Goal: Task Accomplishment & Management: Use online tool/utility

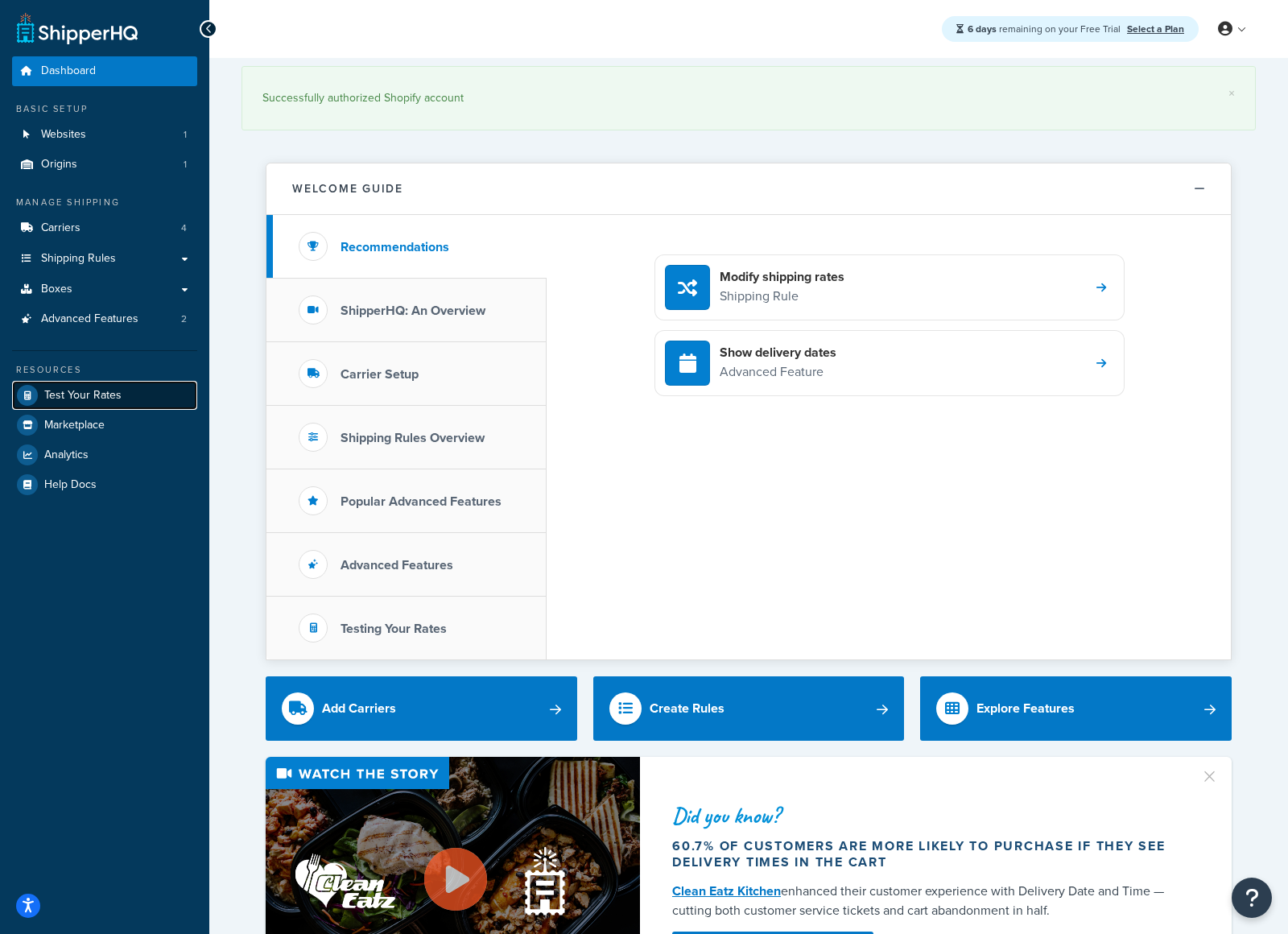
click at [109, 399] on span "Test Your Rates" at bounding box center [83, 395] width 78 height 14
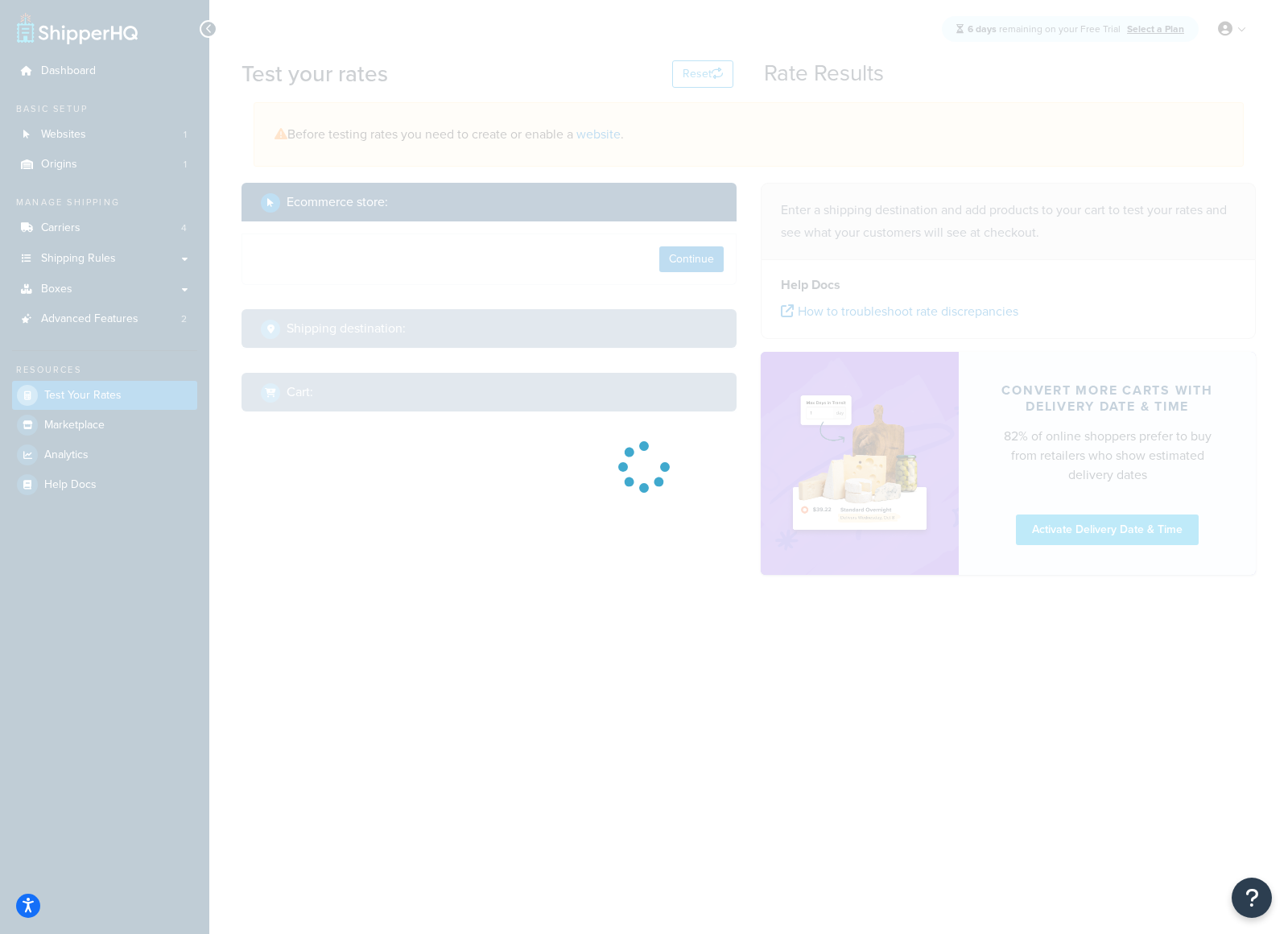
select select "[GEOGRAPHIC_DATA]"
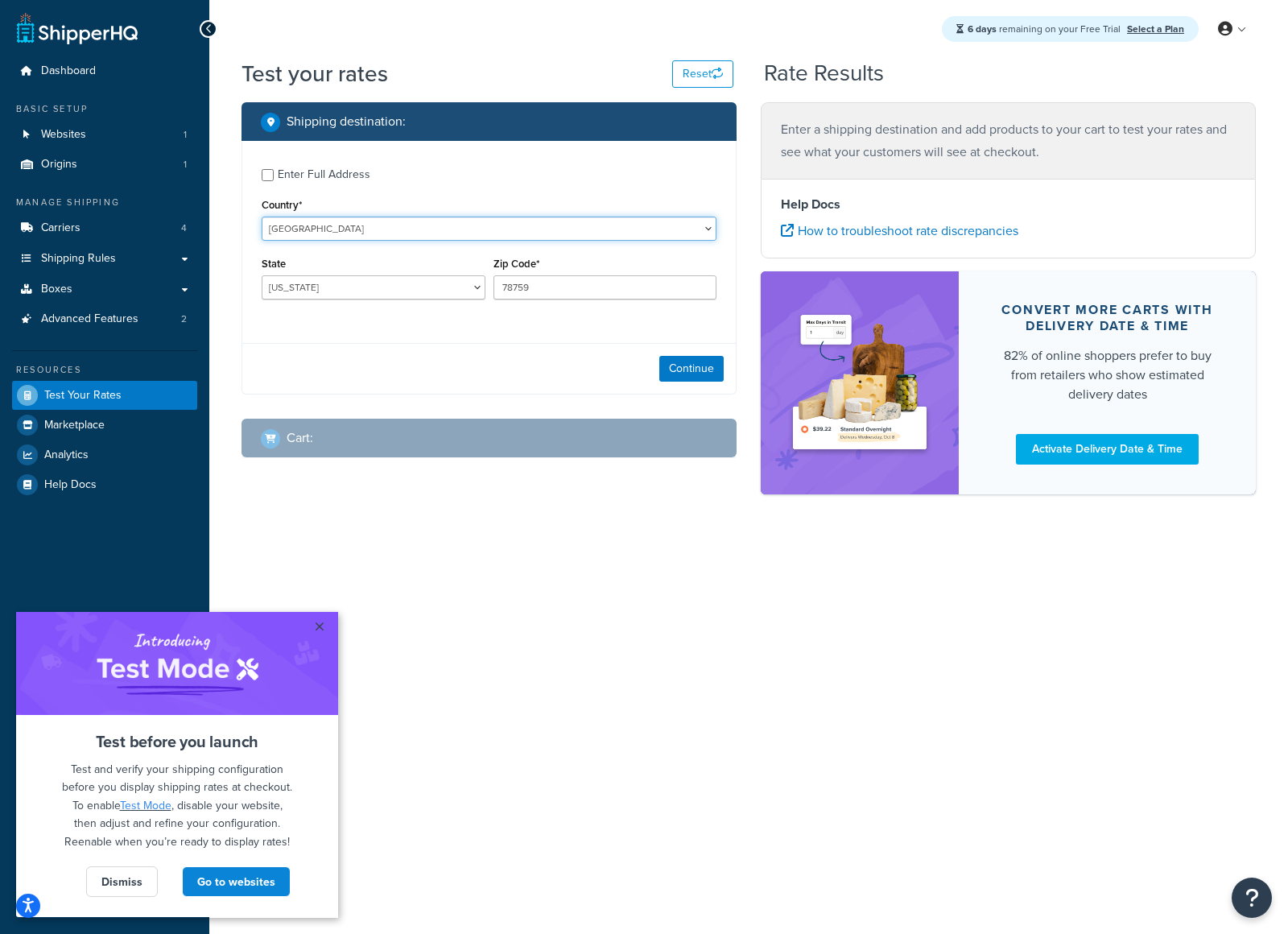
click at [479, 226] on select "[GEOGRAPHIC_DATA] [GEOGRAPHIC_DATA] [GEOGRAPHIC_DATA] [GEOGRAPHIC_DATA] [GEOGRA…" at bounding box center [489, 229] width 455 height 24
select select "KR"
click at [262, 217] on select "[GEOGRAPHIC_DATA] [GEOGRAPHIC_DATA] [GEOGRAPHIC_DATA] [GEOGRAPHIC_DATA] [GEOGRA…" at bounding box center [489, 229] width 455 height 24
click at [423, 285] on select "Busan [PERSON_NAME]'yeogsi Chungcheongbugdo Chungcheongnamdo Daegu [PERSON_NAME…" at bounding box center [373, 288] width 224 height 24
select select "11"
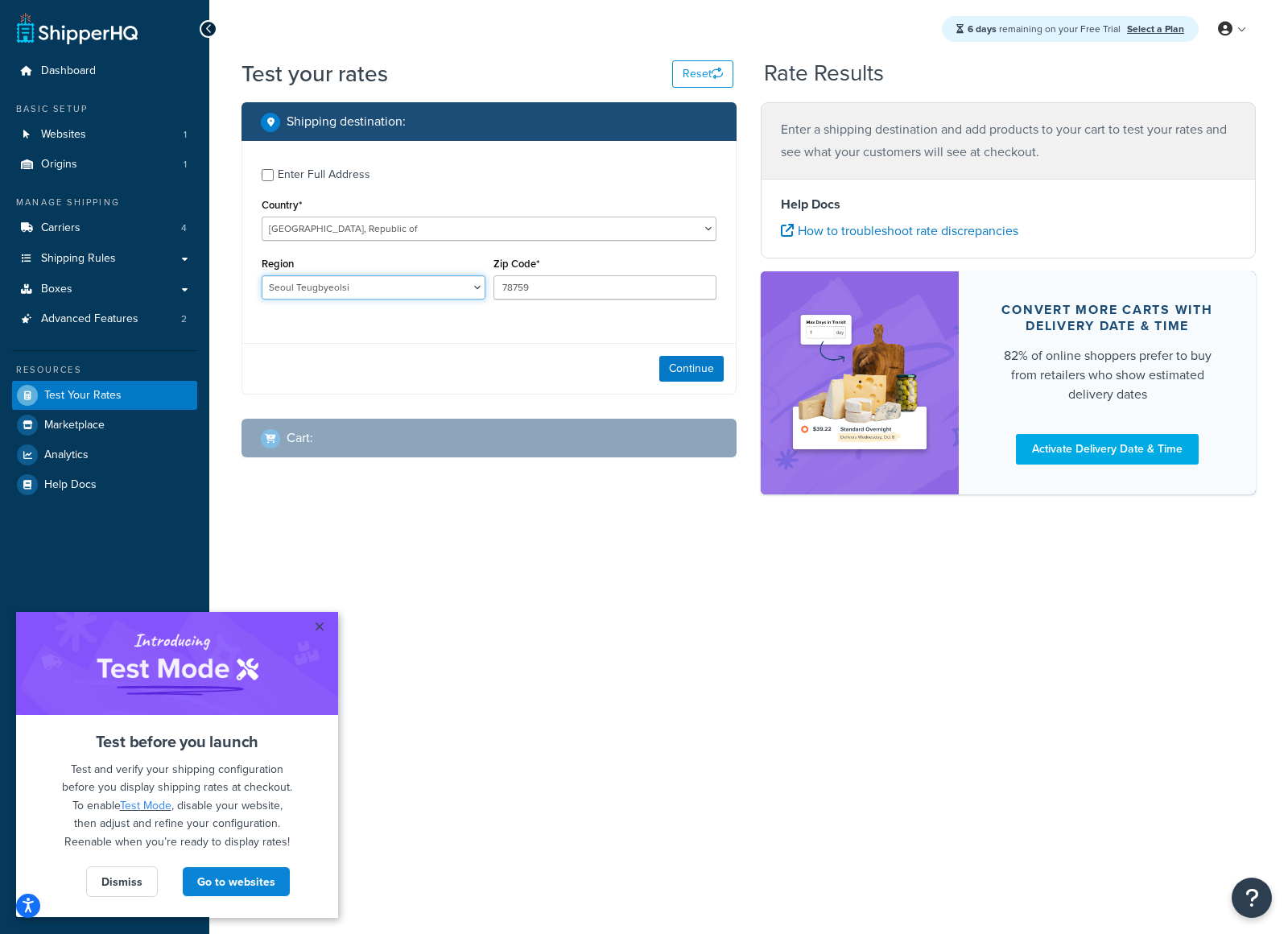
click at [262, 276] on select "Busan [PERSON_NAME]'yeogsi Chungcheongbugdo Chungcheongnamdo Daegu [PERSON_NAME…" at bounding box center [373, 288] width 224 height 24
click at [559, 292] on input "78759" at bounding box center [605, 288] width 224 height 24
click at [559, 293] on input "78759" at bounding box center [605, 288] width 224 height 24
type input "06593"
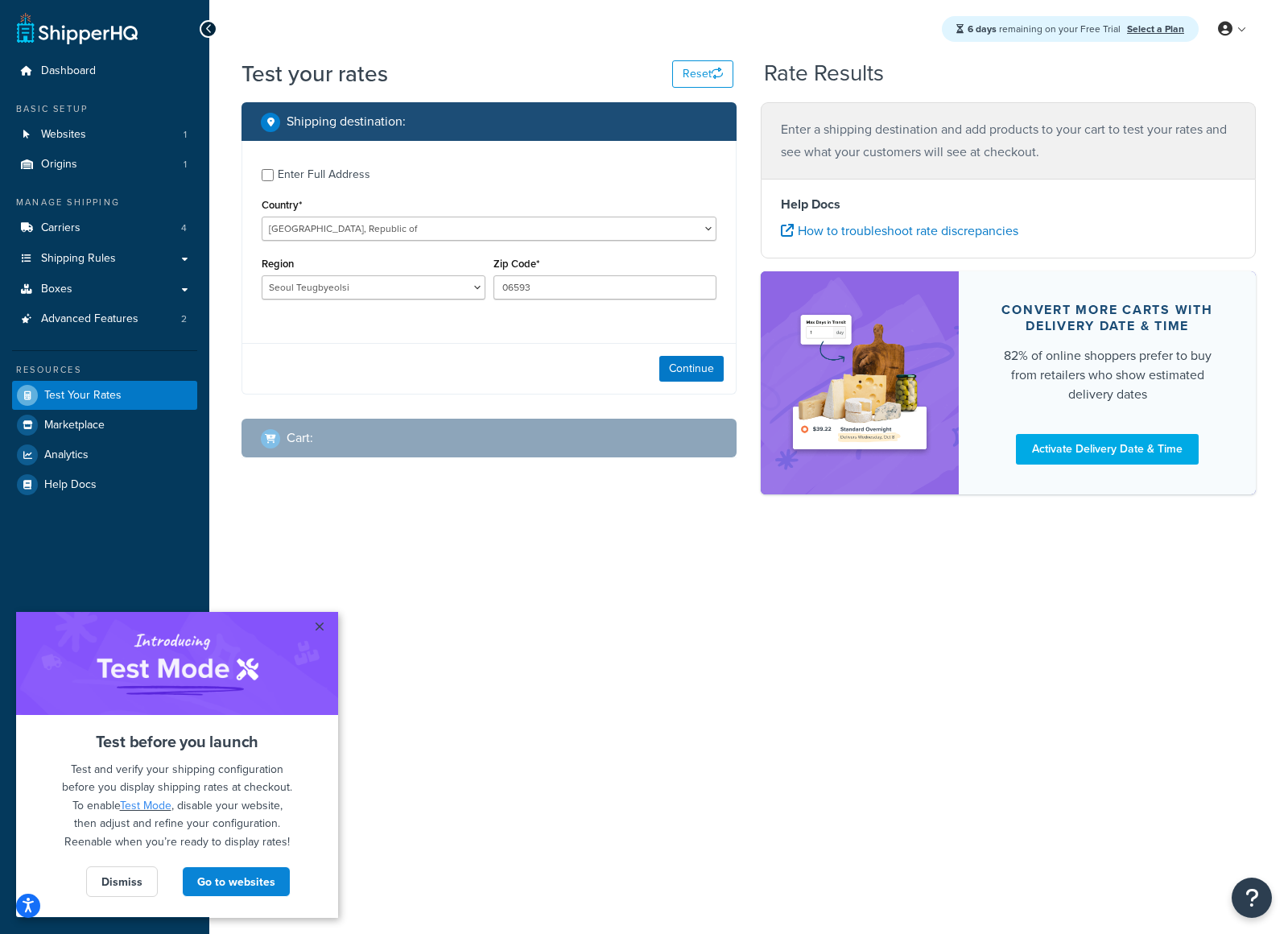
drag, startPoint x: 390, startPoint y: 366, endPoint x: 404, endPoint y: 366, distance: 14.0
click at [393, 366] on div "Continue" at bounding box center [489, 368] width 494 height 51
click at [698, 367] on button "Continue" at bounding box center [692, 368] width 65 height 26
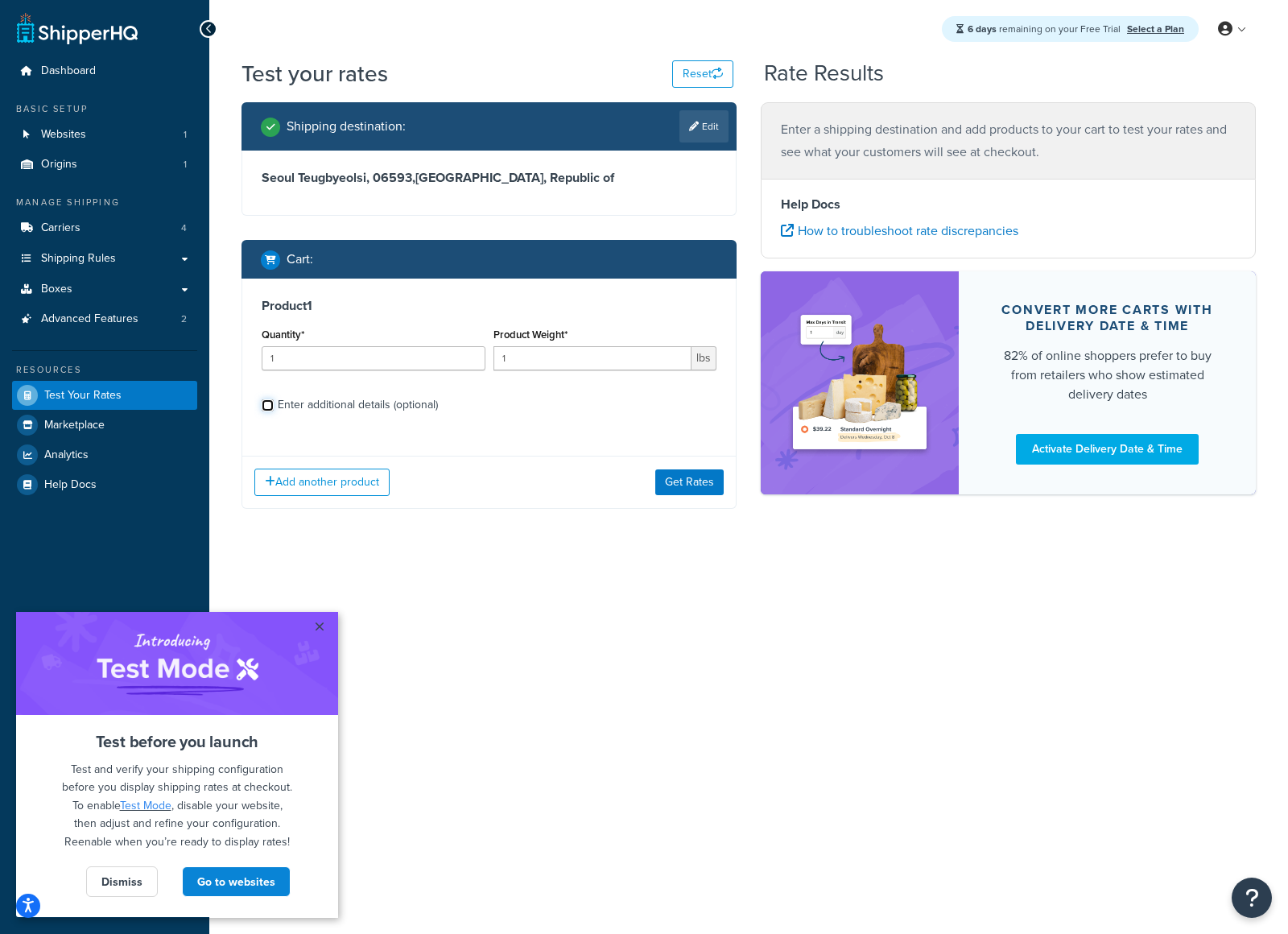
click at [267, 409] on input "Enter additional details (optional)" at bounding box center [267, 405] width 12 height 12
checkbox input "true"
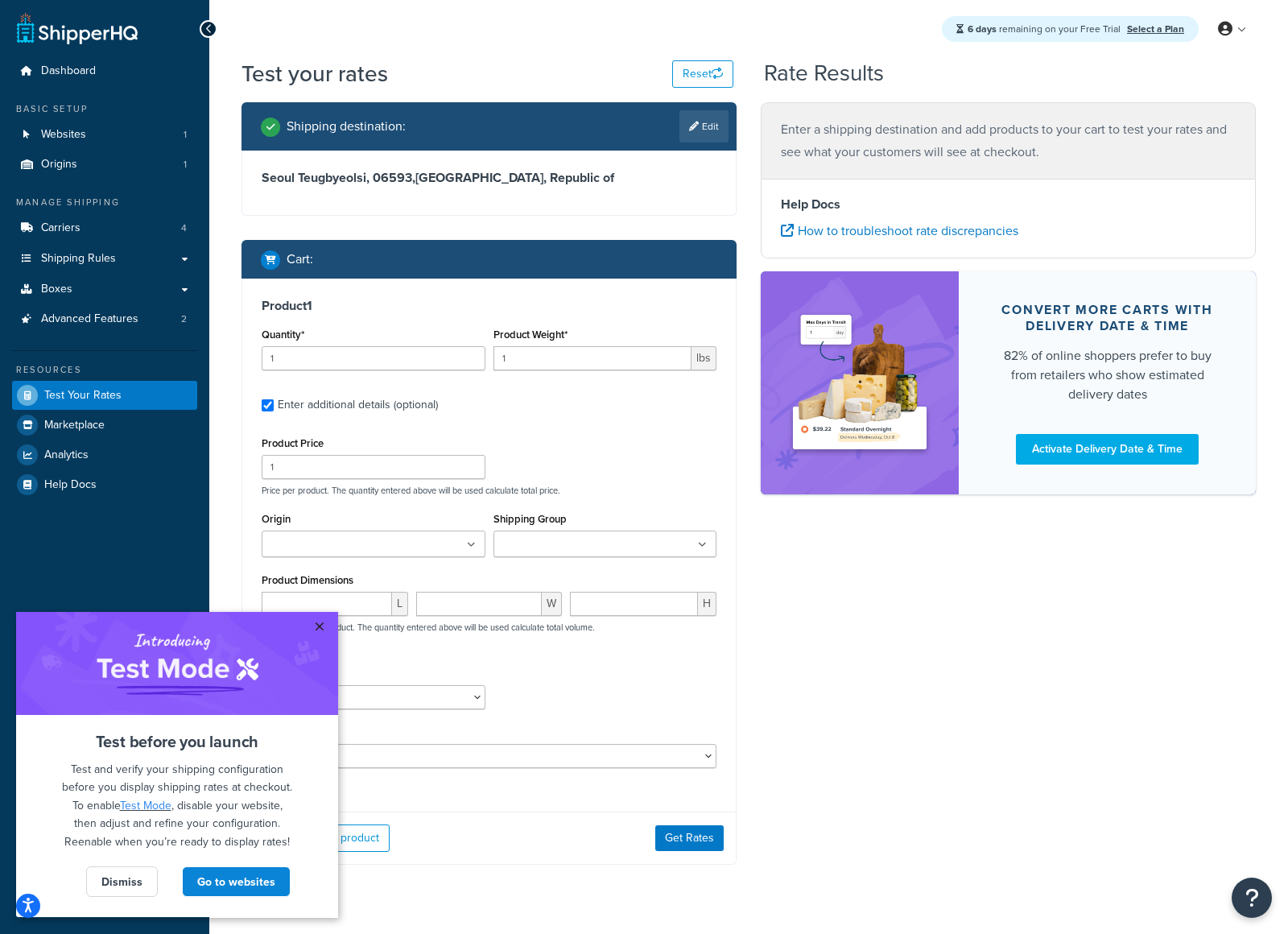
click at [315, 624] on link "×" at bounding box center [319, 626] width 28 height 29
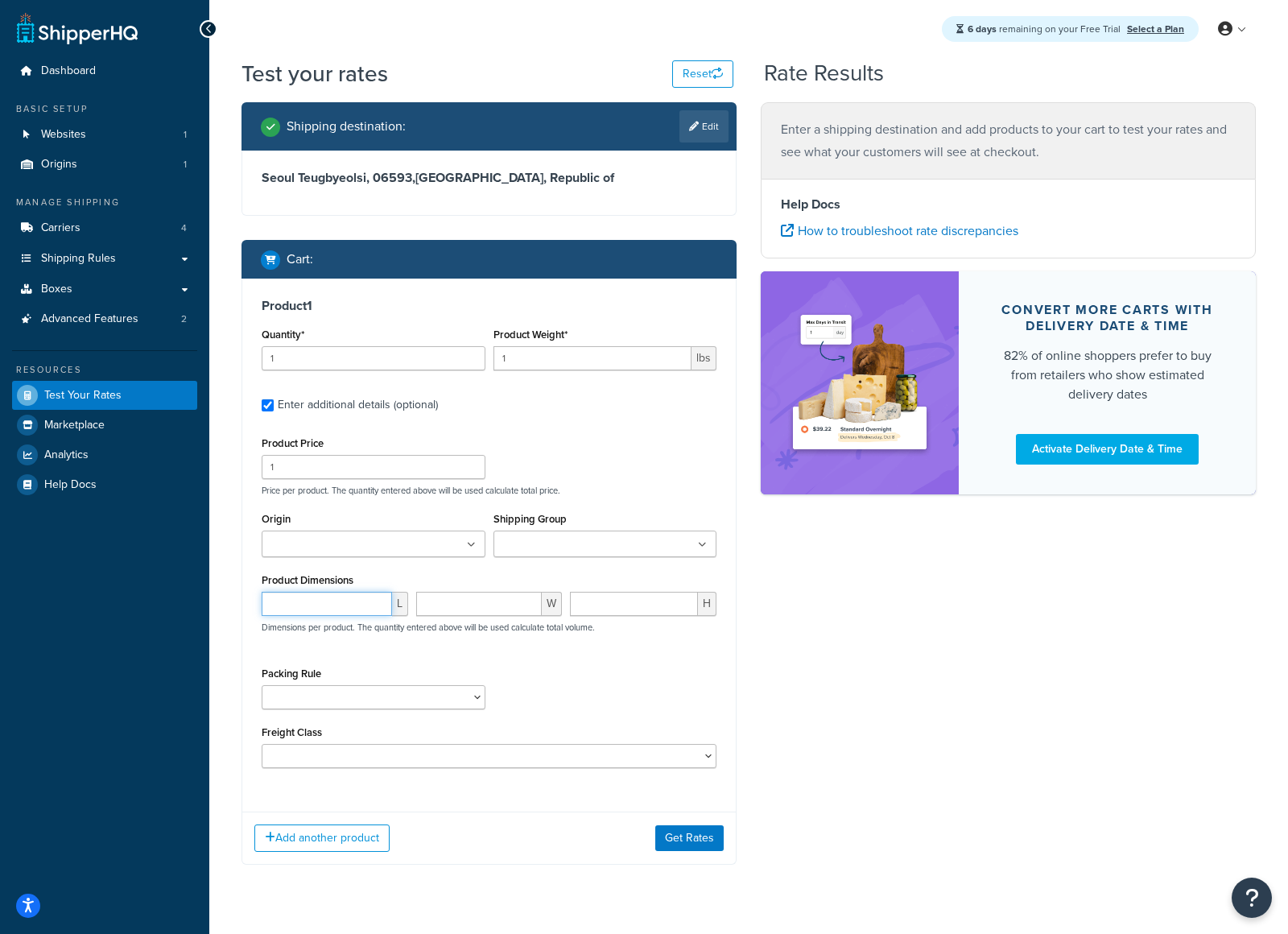
click at [343, 604] on input "number" at bounding box center [326, 604] width 130 height 24
click at [340, 592] on input "number" at bounding box center [326, 604] width 130 height 24
type input "13.5"
type input "10"
type input "5.5"
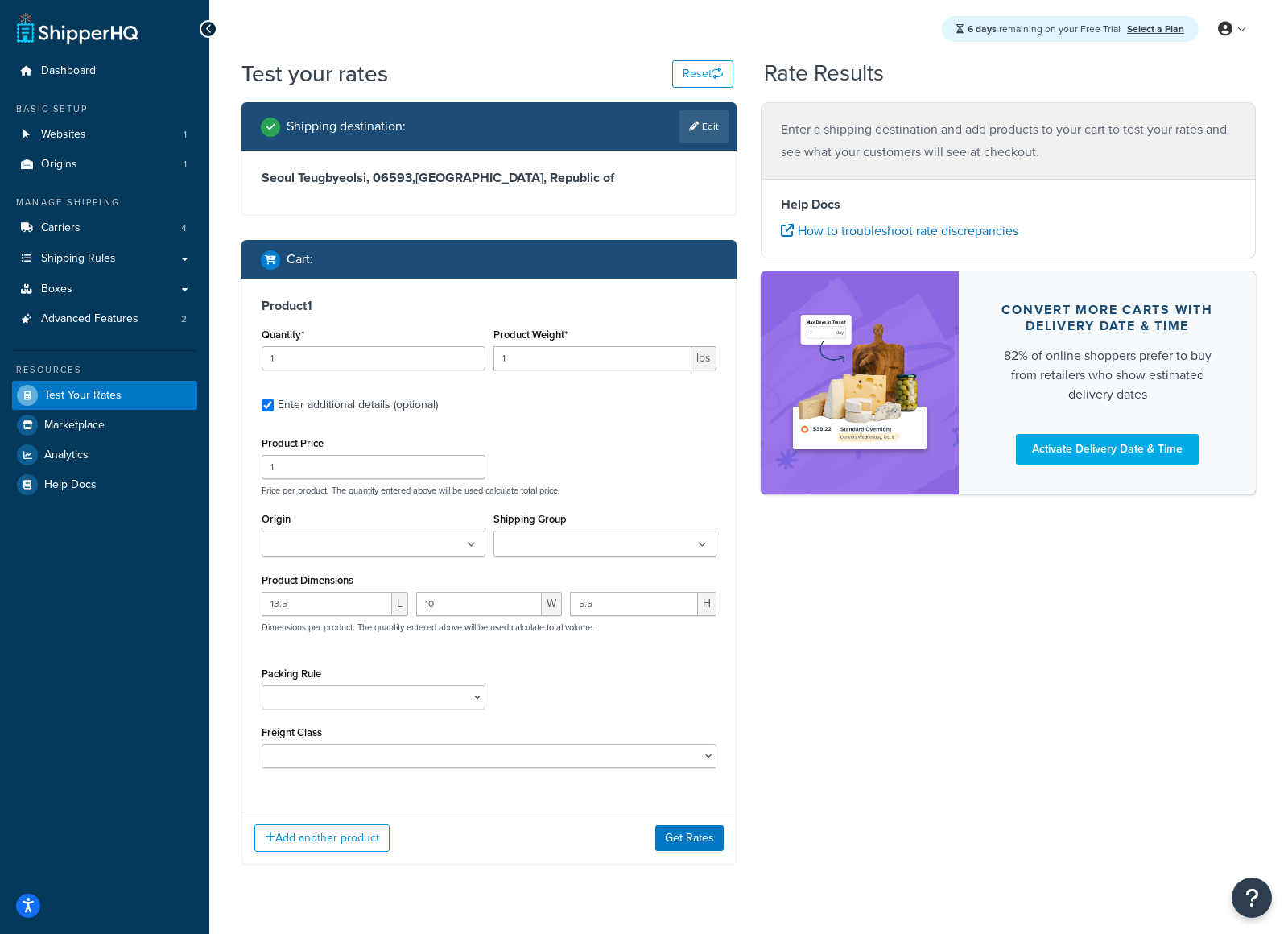
click at [770, 692] on div "Shipping destination : Edit [GEOGRAPHIC_DATA] Teugbyeolsi, 06593 , [GEOGRAPHIC_…" at bounding box center [748, 496] width 1038 height 787
